Goal: Task Accomplishment & Management: Manage account settings

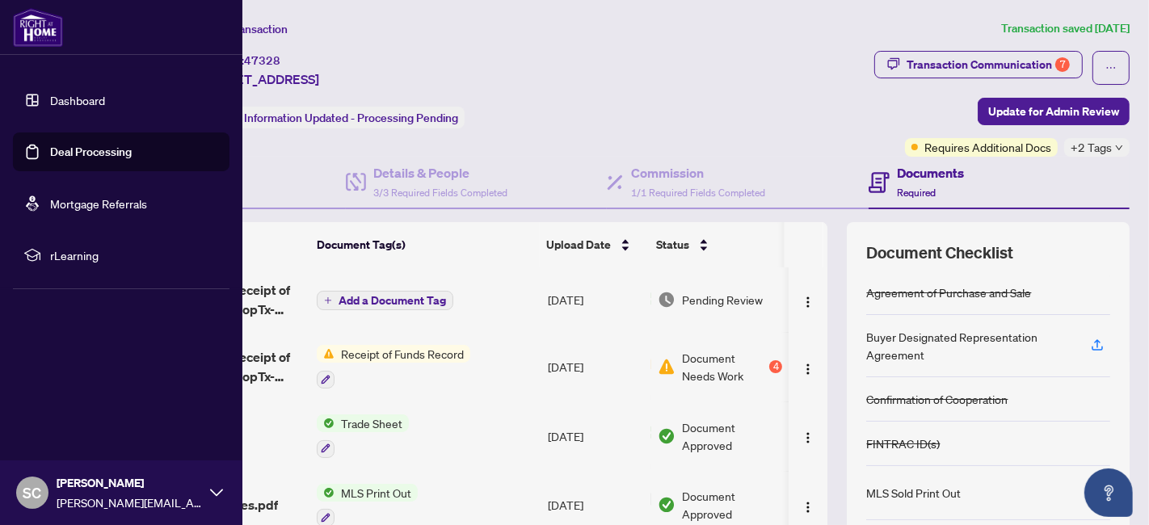
click at [50, 158] on link "Deal Processing" at bounding box center [91, 152] width 82 height 15
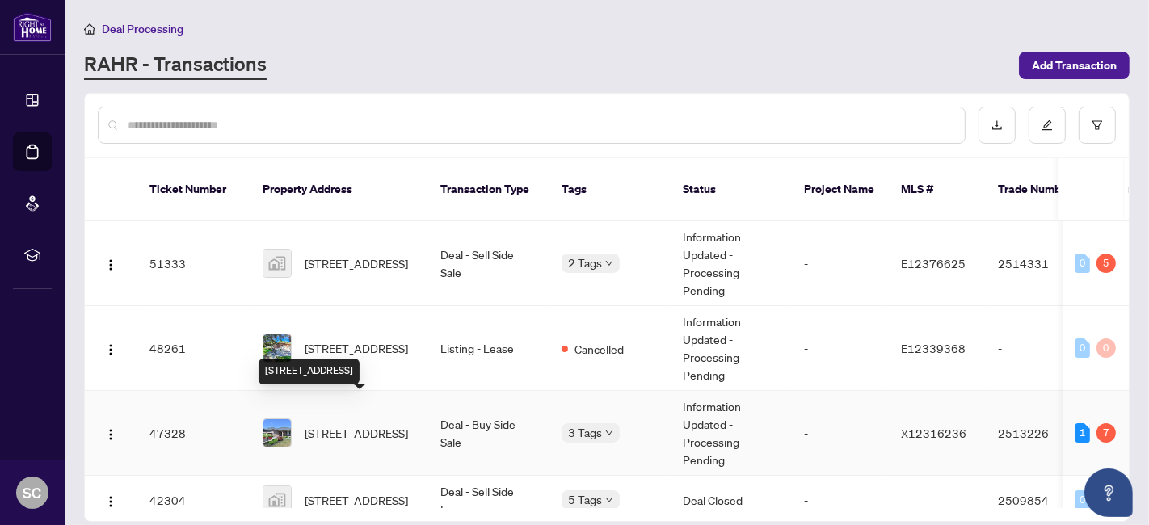
click at [397, 424] on span "[STREET_ADDRESS]" at bounding box center [356, 433] width 103 height 18
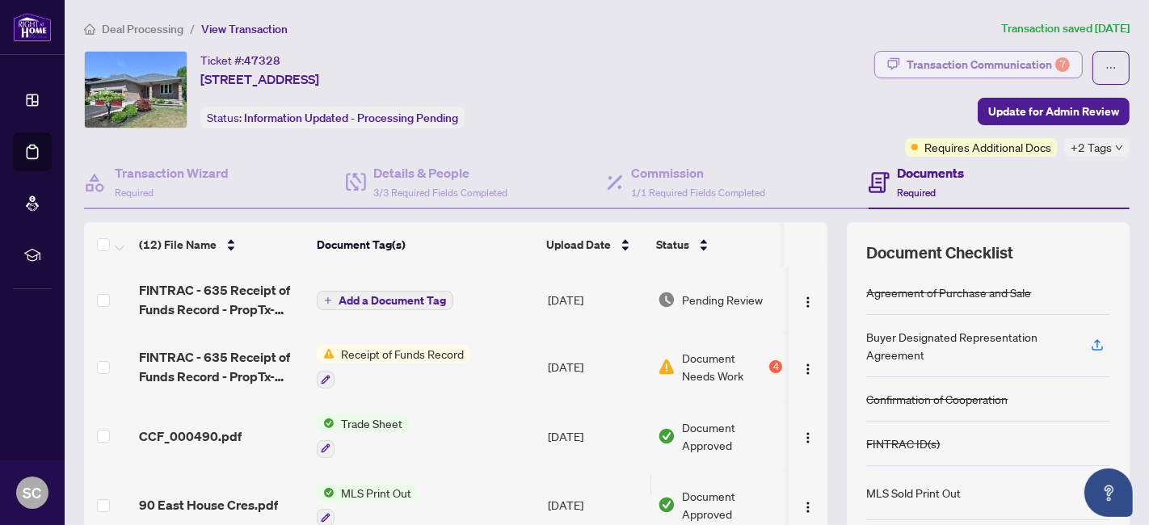
click at [983, 68] on div "Transaction Communication 7" at bounding box center [988, 65] width 163 height 26
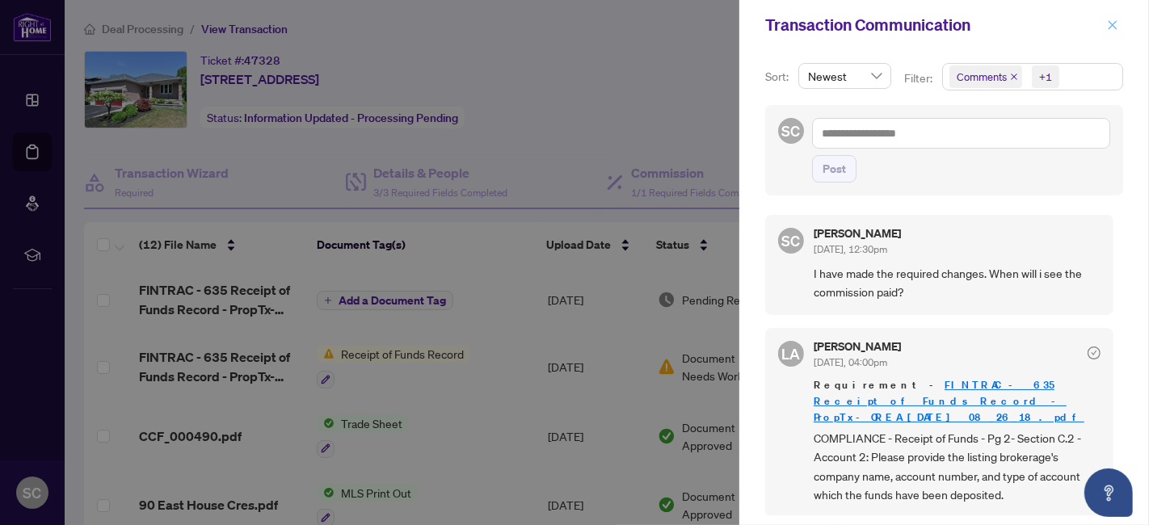
click at [1112, 23] on icon "close" at bounding box center [1113, 24] width 9 height 9
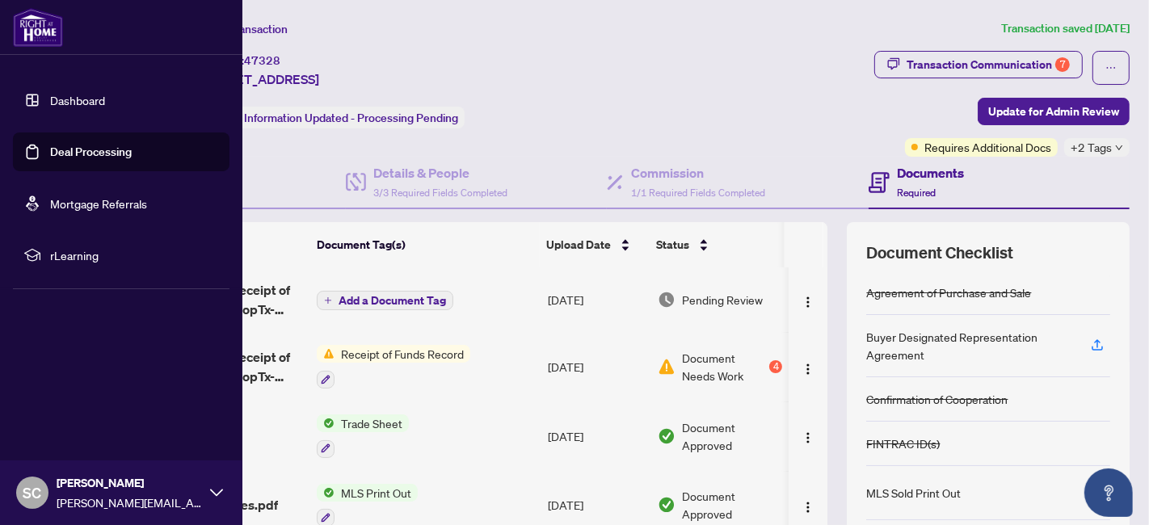
click at [71, 154] on link "Deal Processing" at bounding box center [91, 152] width 82 height 15
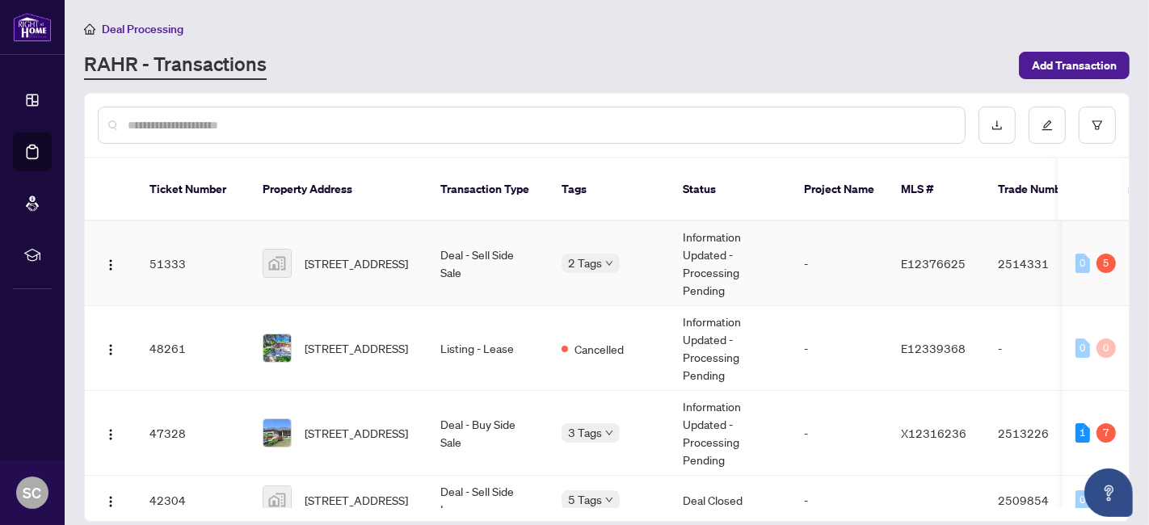
click at [325, 255] on span "[STREET_ADDRESS]" at bounding box center [356, 264] width 103 height 18
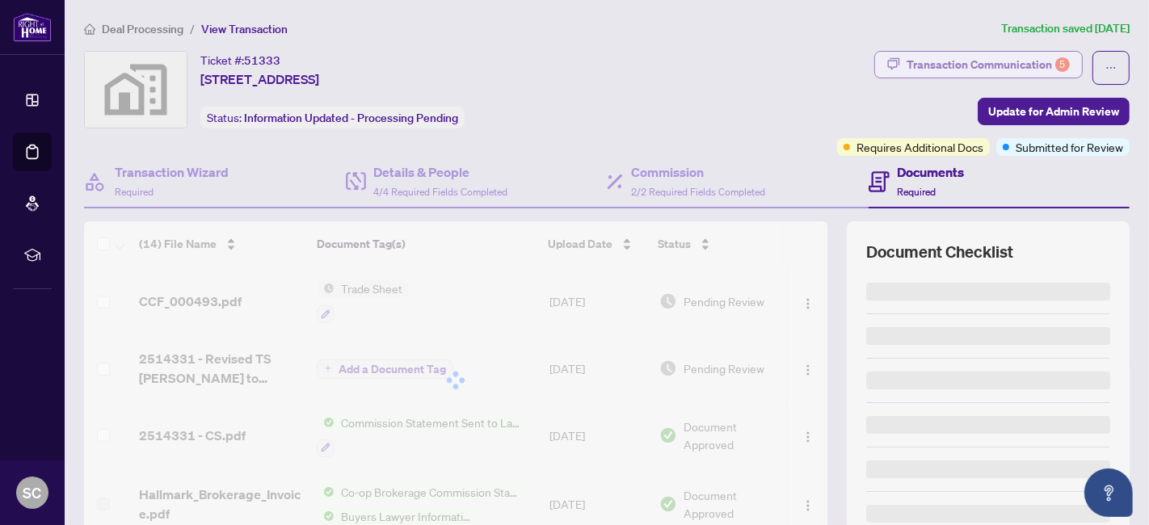
click at [1021, 63] on div "Transaction Communication 5" at bounding box center [988, 65] width 163 height 26
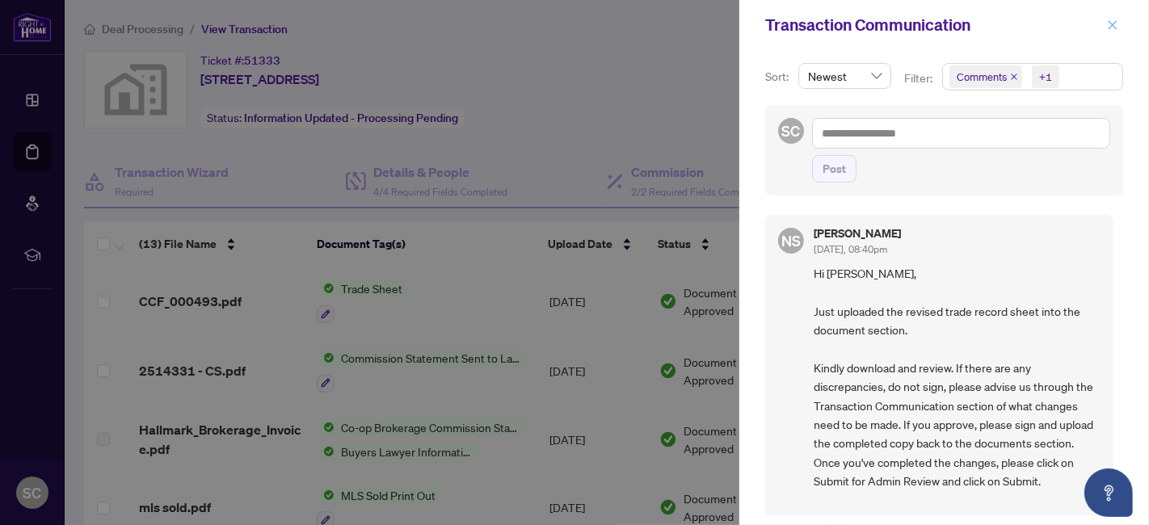
click at [1110, 21] on icon "close" at bounding box center [1113, 24] width 9 height 9
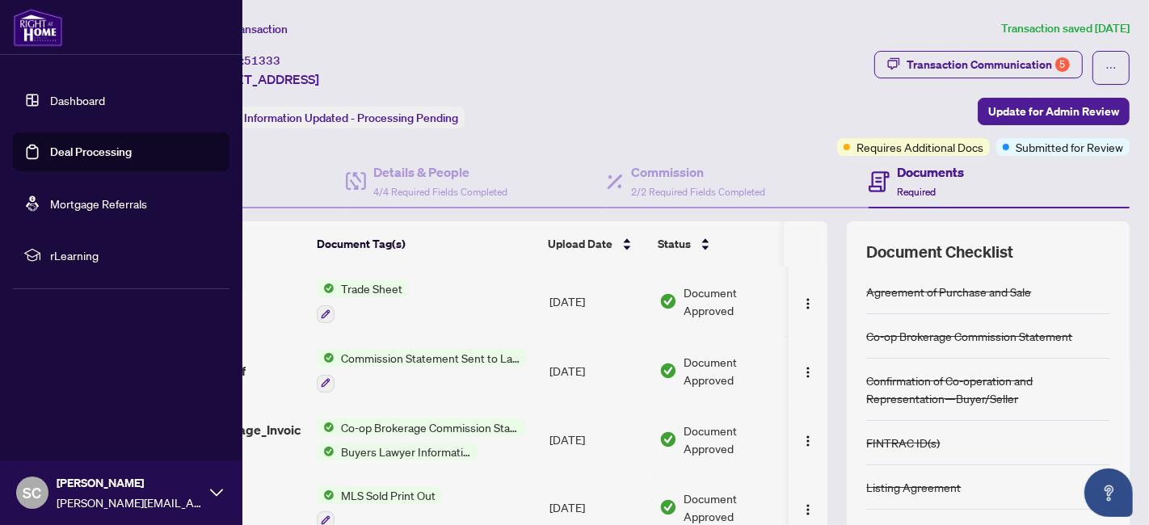
click at [50, 155] on link "Deal Processing" at bounding box center [91, 152] width 82 height 15
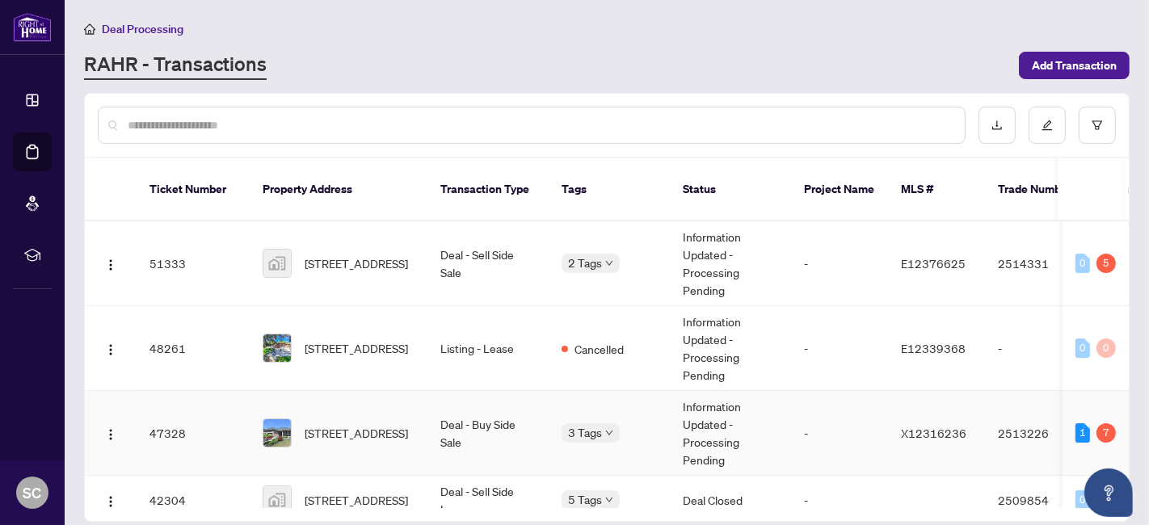
scroll to position [90, 0]
